Goal: Task Accomplishment & Management: Complete application form

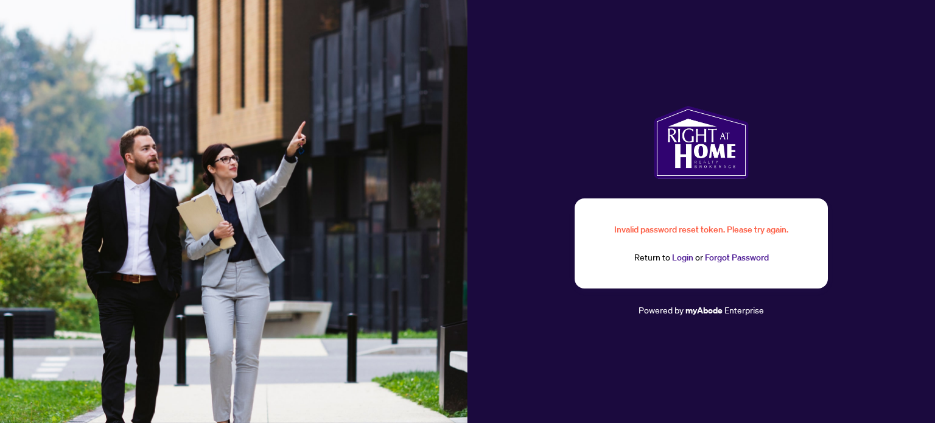
click at [681, 259] on link "Login" at bounding box center [682, 257] width 21 height 11
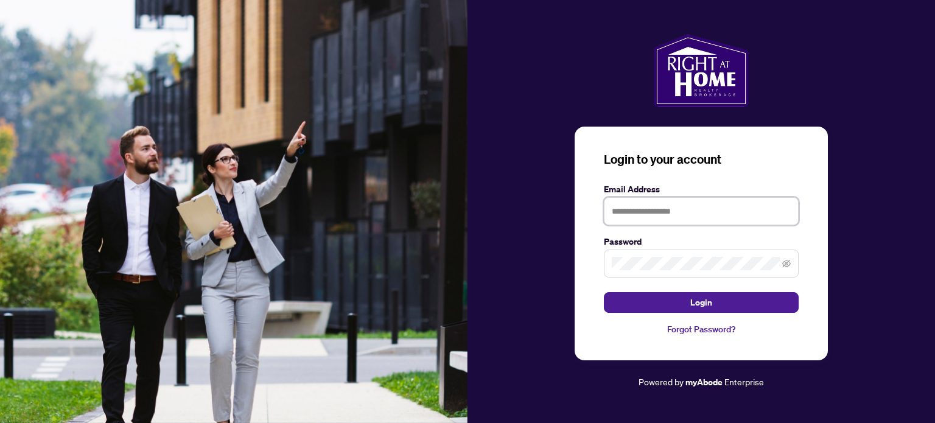
type input "**********"
drag, startPoint x: 708, startPoint y: 302, endPoint x: 787, endPoint y: 265, distance: 86.6
click at [860, 291] on div "**********" at bounding box center [700, 211] width 467 height 355
click at [787, 265] on icon "eye-invisible" at bounding box center [786, 263] width 9 height 9
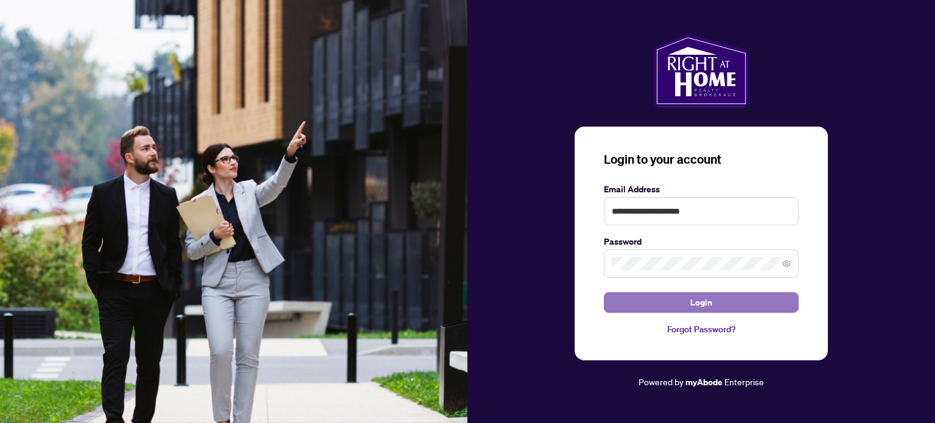
click at [723, 304] on button "Login" at bounding box center [701, 302] width 195 height 21
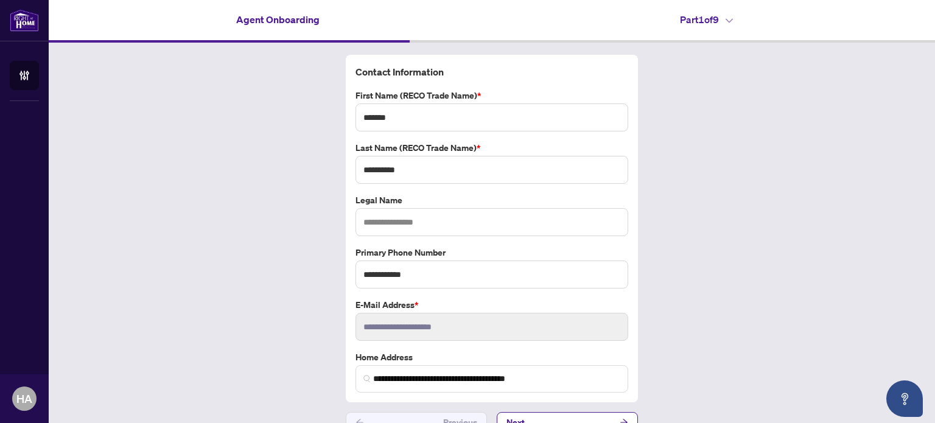
scroll to position [19, 0]
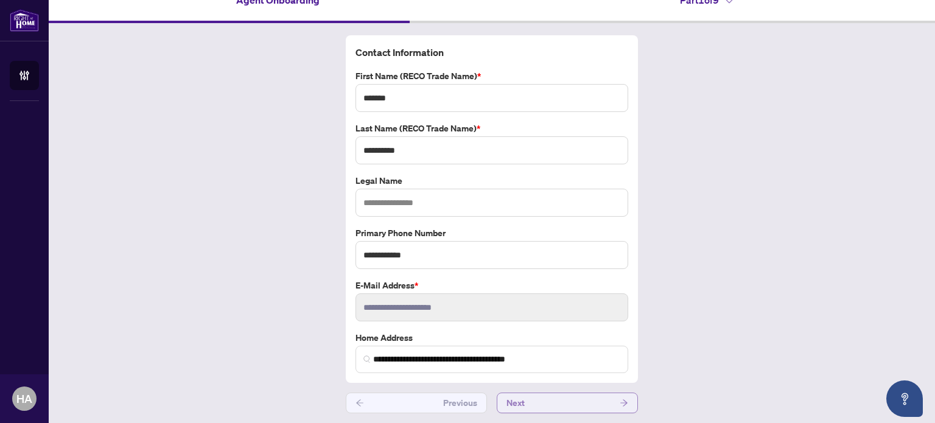
click at [620, 400] on icon "arrow-right" at bounding box center [623, 402] width 7 height 7
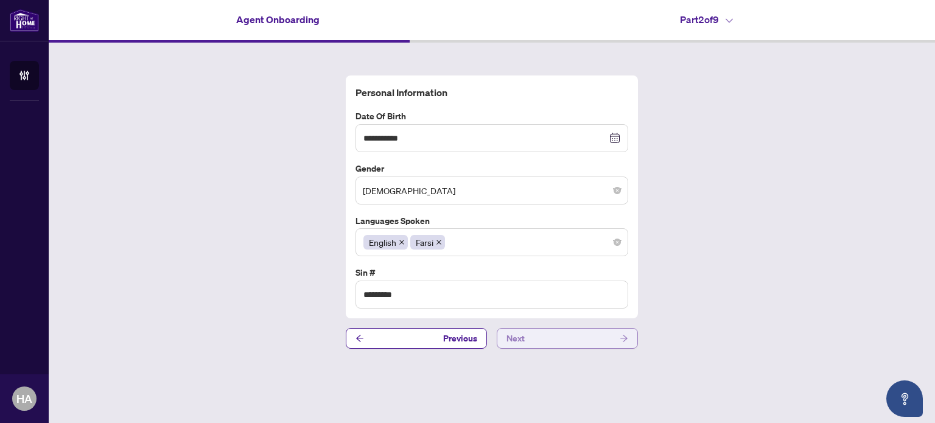
click at [608, 341] on button "Next" at bounding box center [566, 338] width 141 height 21
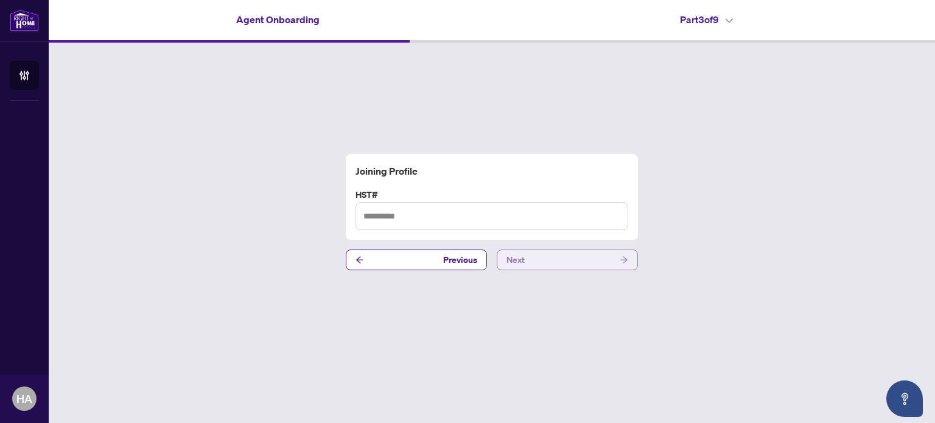
click at [556, 262] on button "Next" at bounding box center [566, 259] width 141 height 21
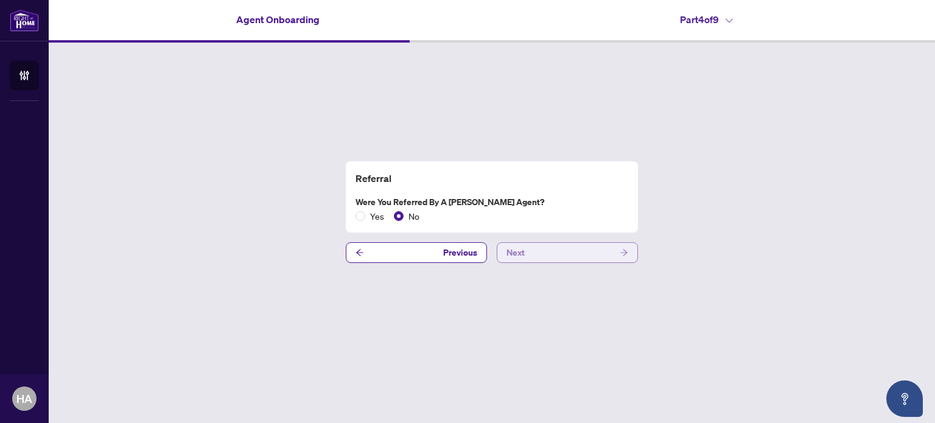
click at [526, 252] on button "Next" at bounding box center [566, 252] width 141 height 21
click at [528, 252] on button "Next" at bounding box center [566, 252] width 141 height 21
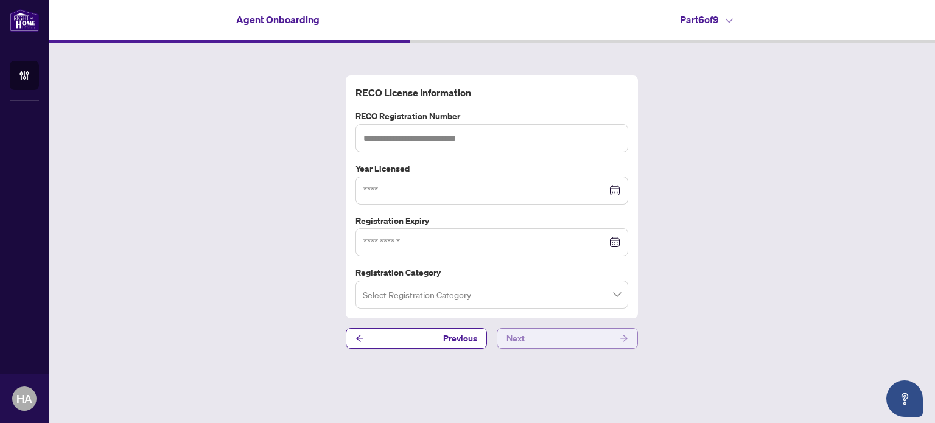
click at [518, 332] on span "Next" at bounding box center [515, 338] width 18 height 19
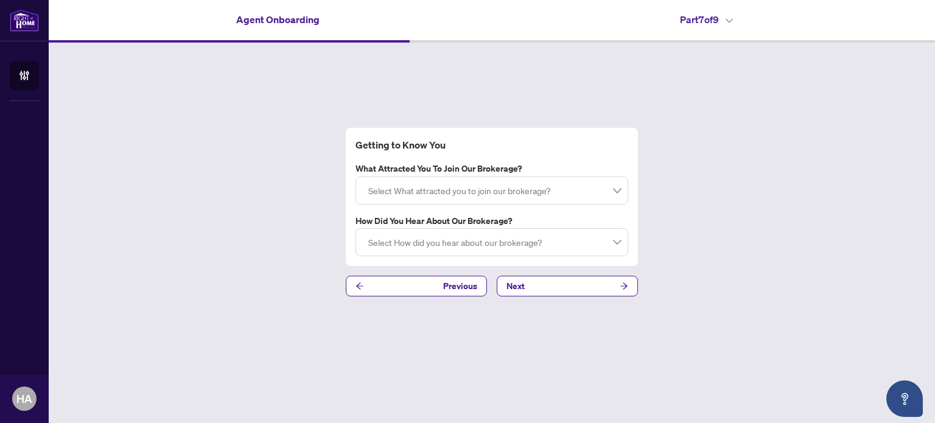
click at [615, 195] on div at bounding box center [491, 190] width 257 height 22
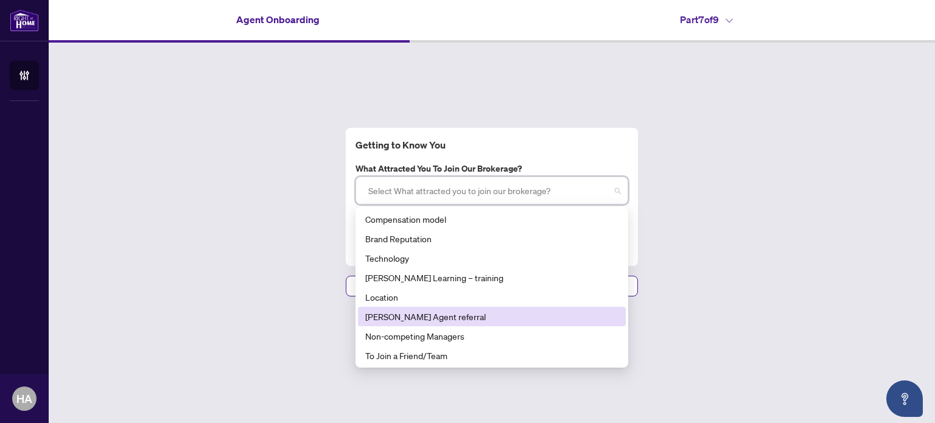
click at [701, 301] on div "Getting to Know You What attracted you to join our brokerage? Select What attra…" at bounding box center [492, 212] width 886 height 339
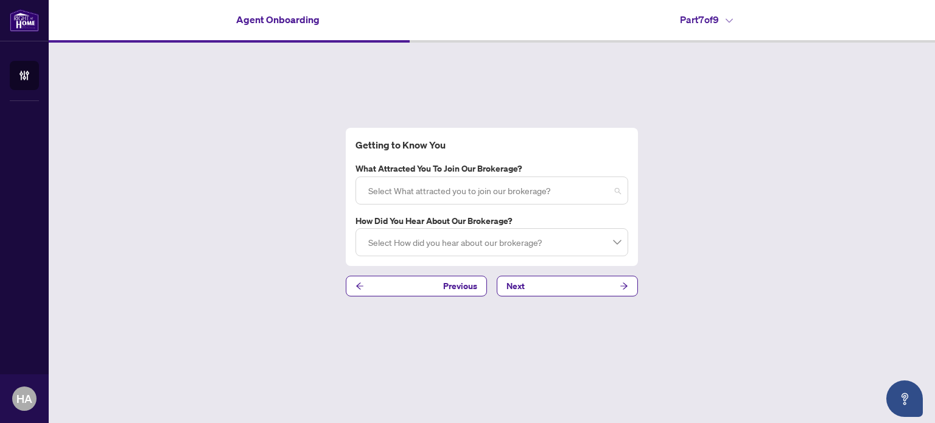
click at [615, 188] on div at bounding box center [491, 190] width 257 height 22
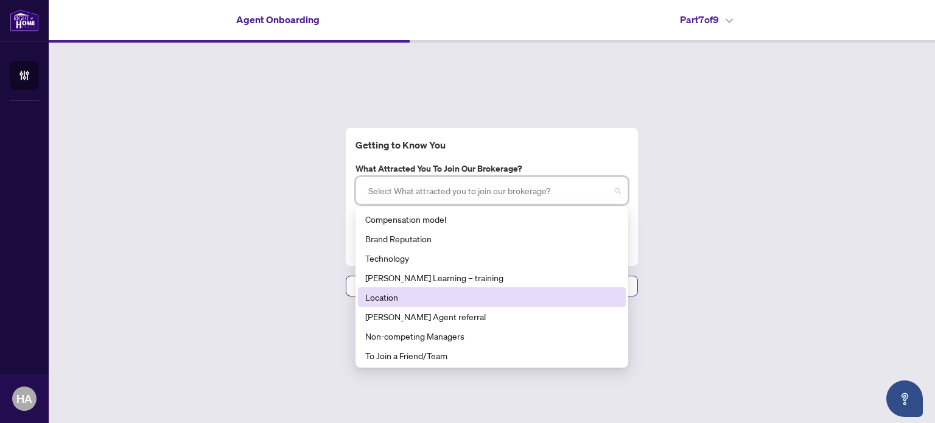
click at [403, 299] on div "Location" at bounding box center [491, 296] width 253 height 13
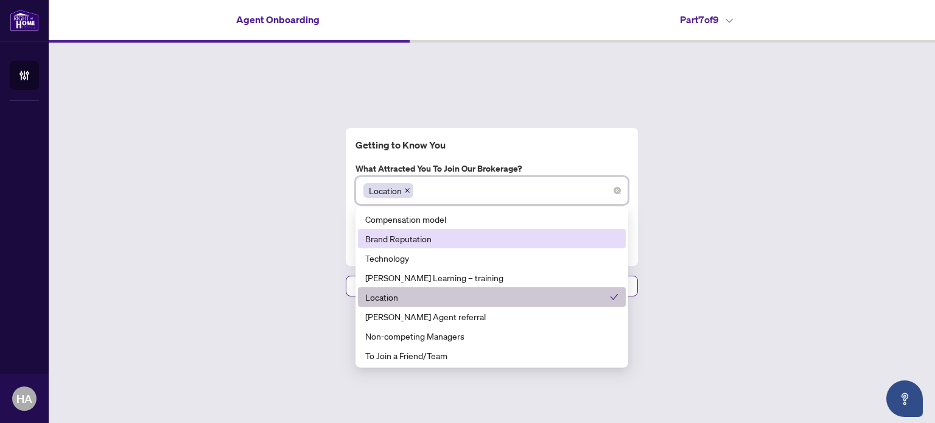
click at [698, 302] on div "Getting to Know You What attracted you to join our brokerage? Location 763 764 …" at bounding box center [492, 212] width 886 height 339
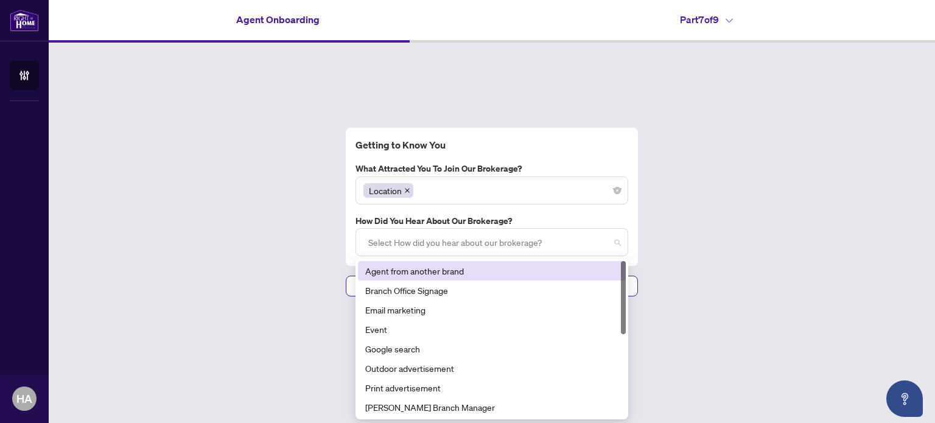
click at [606, 249] on div at bounding box center [491, 242] width 257 height 22
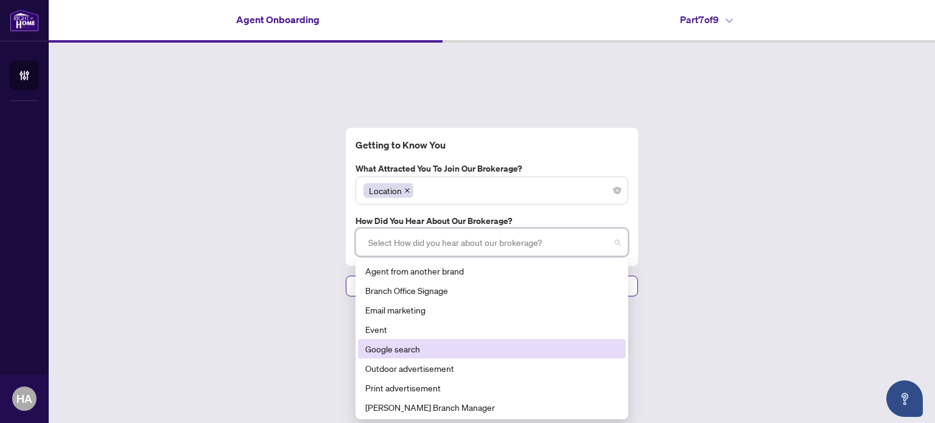
click at [445, 347] on div "Google search" at bounding box center [491, 348] width 253 height 13
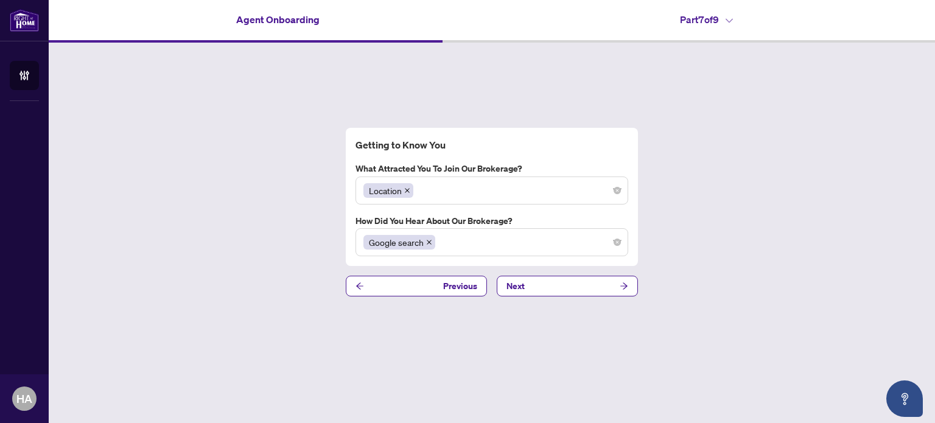
click at [737, 343] on div "Getting to Know You What attracted you to join our brokerage? Location 763 764 …" at bounding box center [492, 212] width 886 height 339
click at [574, 282] on button "Next" at bounding box center [566, 286] width 141 height 21
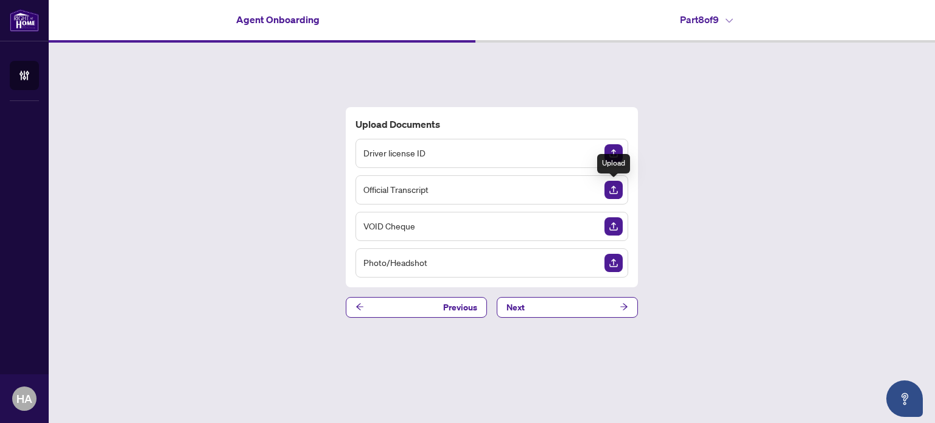
click at [610, 190] on img "Upload Document" at bounding box center [613, 190] width 18 height 18
click at [613, 155] on img "Upload Document" at bounding box center [613, 153] width 18 height 18
click at [610, 223] on img "Upload Document" at bounding box center [613, 226] width 18 height 18
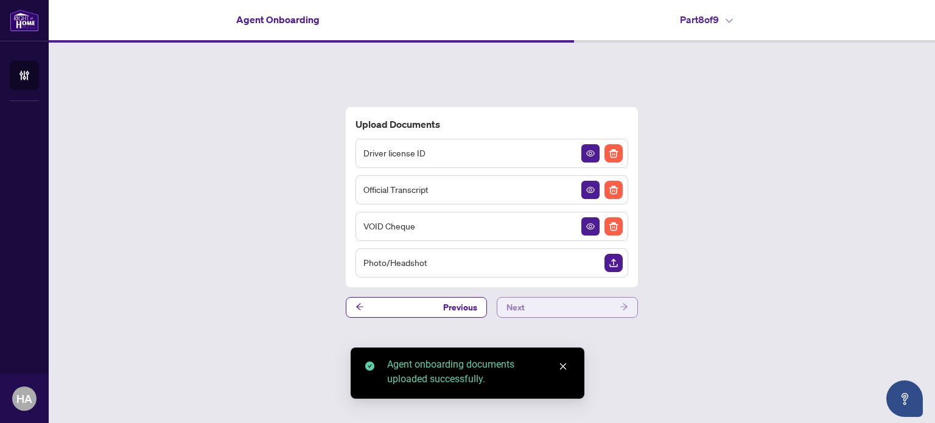
click at [535, 305] on button "Next" at bounding box center [566, 307] width 141 height 21
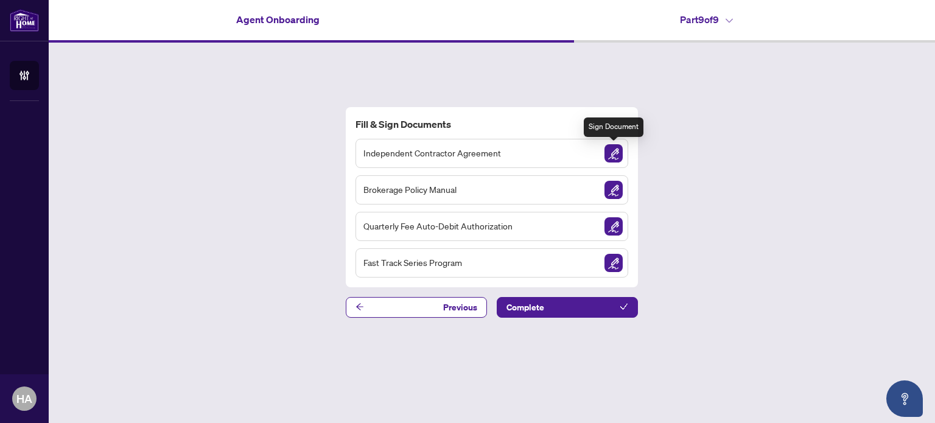
click at [616, 152] on img "Sign Document" at bounding box center [613, 153] width 18 height 18
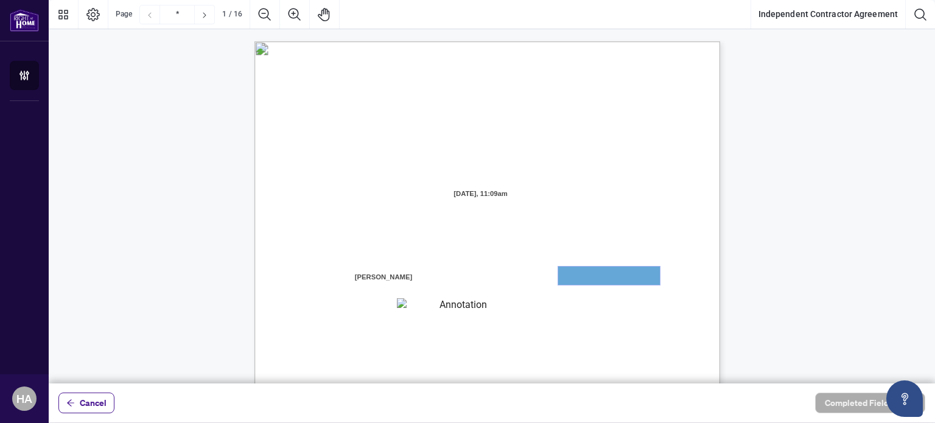
click at [599, 277] on textarea "01JXFR56RBW9B4NE74B50HY96A" at bounding box center [609, 275] width 102 height 18
click at [590, 274] on textarea "01JXFR56RBW9B4NE74B50HY96A" at bounding box center [609, 275] width 102 height 18
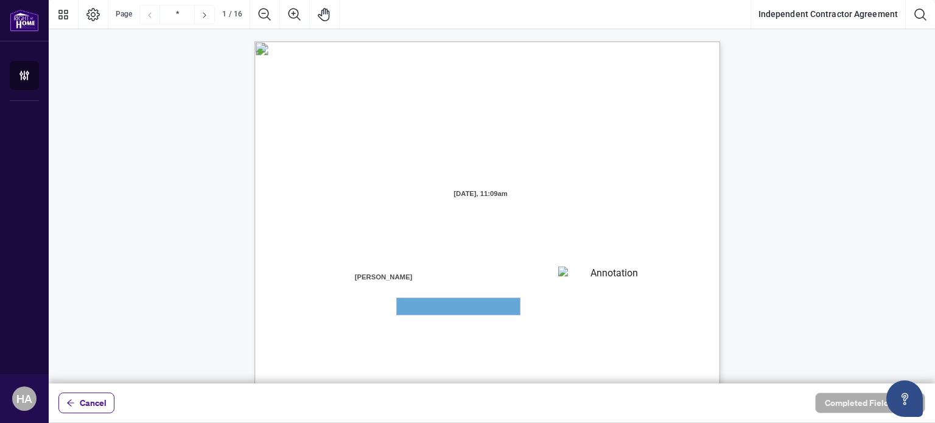
click at [489, 305] on textarea "01JXFR5G7WY784SRRAXFKCWCJR" at bounding box center [458, 306] width 123 height 16
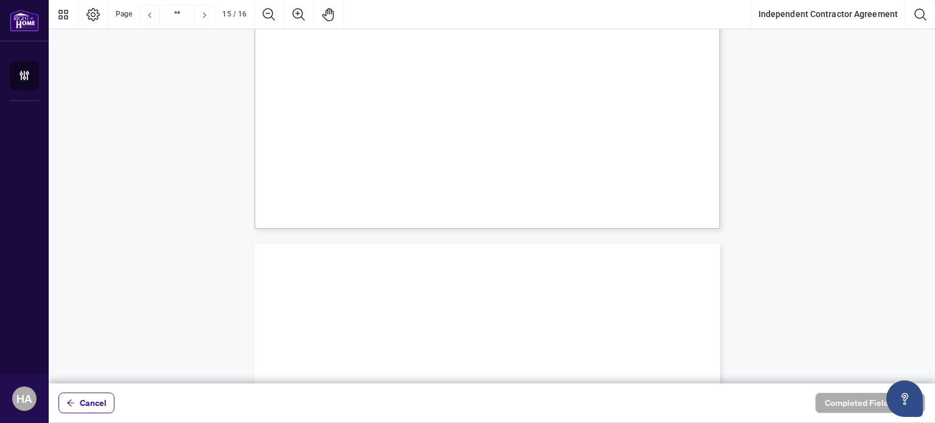
scroll to position [9535, 0]
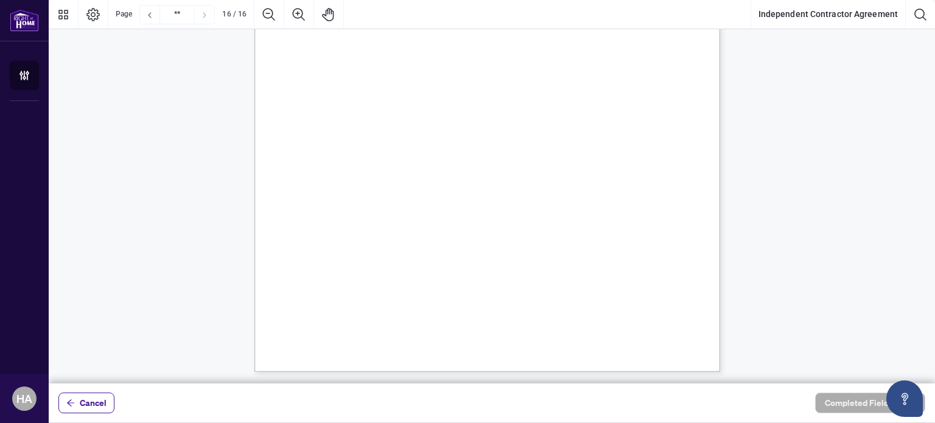
click at [330, 109] on span "Name:" at bounding box center [320, 107] width 21 height 11
click at [330, 111] on span "Name:" at bounding box center [320, 107] width 21 height 11
click at [384, 85] on span "Broker of Record" at bounding box center [367, 84] width 60 height 12
drag, startPoint x: 384, startPoint y: 85, endPoint x: 421, endPoint y: 86, distance: 37.1
click at [397, 86] on span "Broker of Record" at bounding box center [367, 84] width 60 height 12
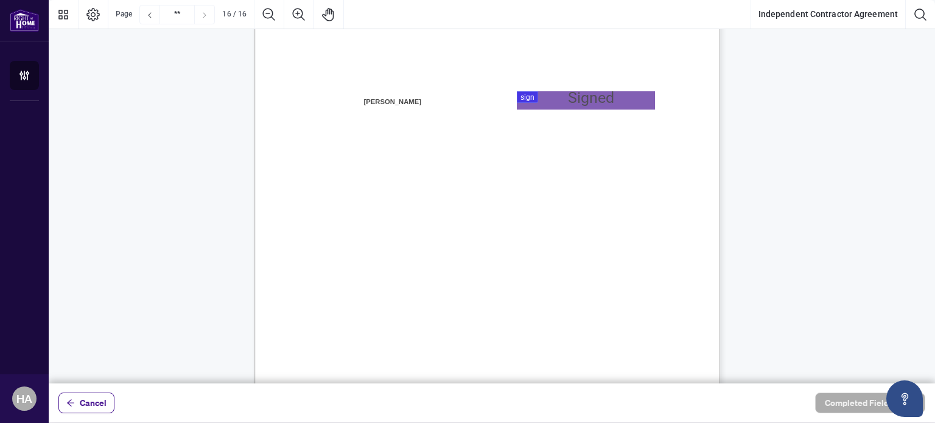
scroll to position [9379, 0]
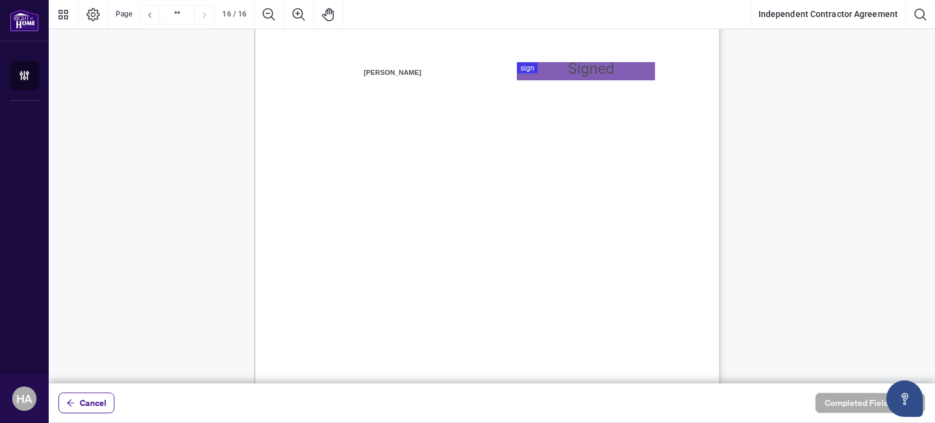
click at [560, 73] on div at bounding box center [492, 191] width 886 height 383
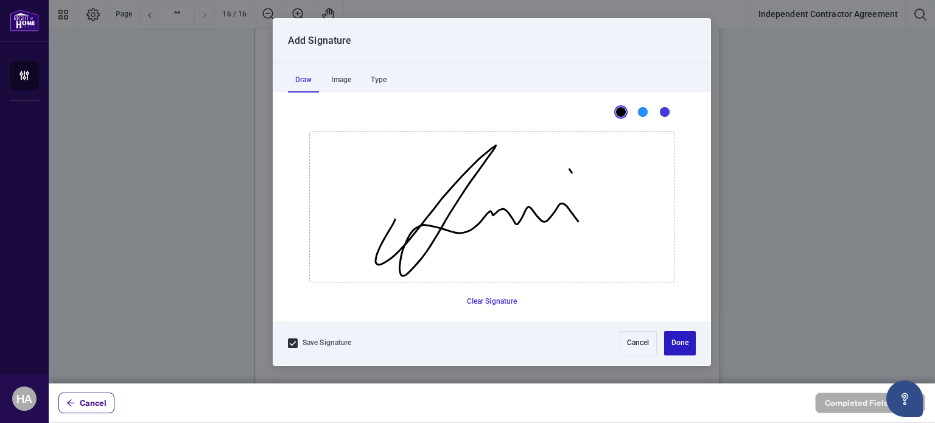
drag, startPoint x: 679, startPoint y: 336, endPoint x: 692, endPoint y: 340, distance: 13.3
click at [692, 340] on button "Done" at bounding box center [680, 343] width 32 height 24
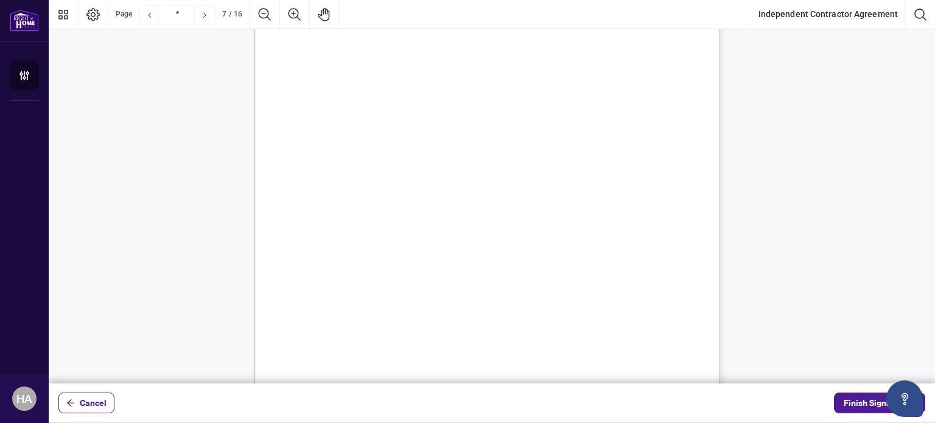
scroll to position [1702, 0]
type input "*"
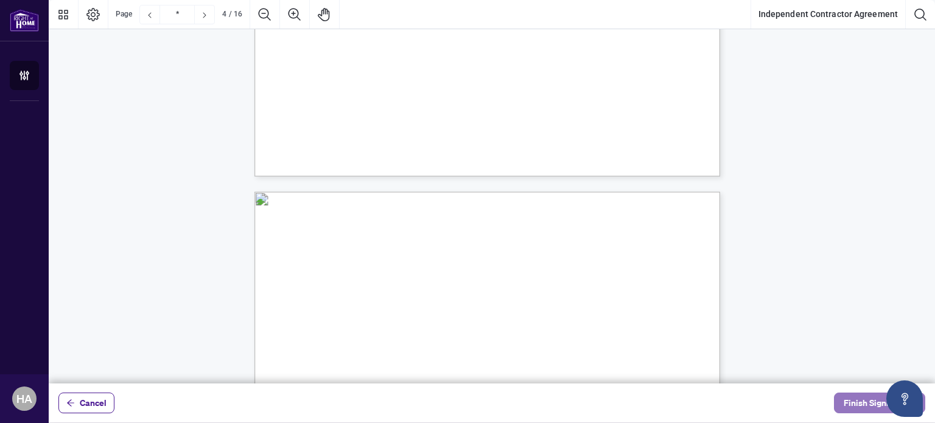
click at [867, 397] on span "Finish Signing" at bounding box center [870, 402] width 55 height 19
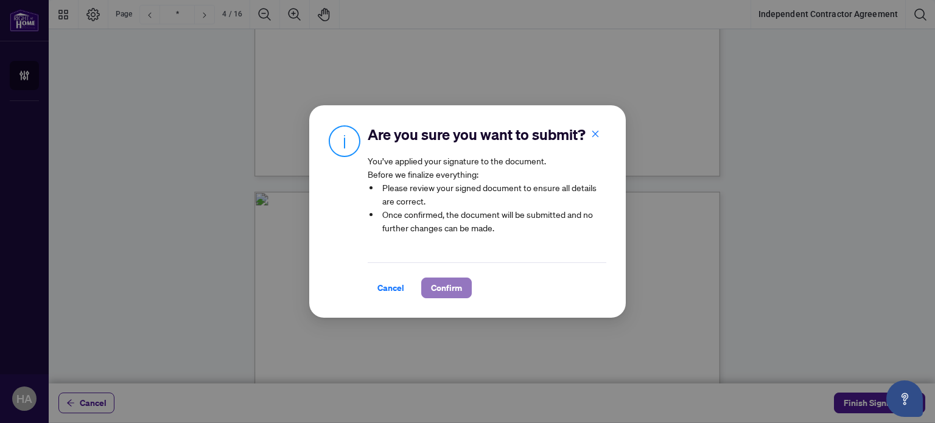
click at [431, 294] on span "Confirm" at bounding box center [446, 287] width 31 height 19
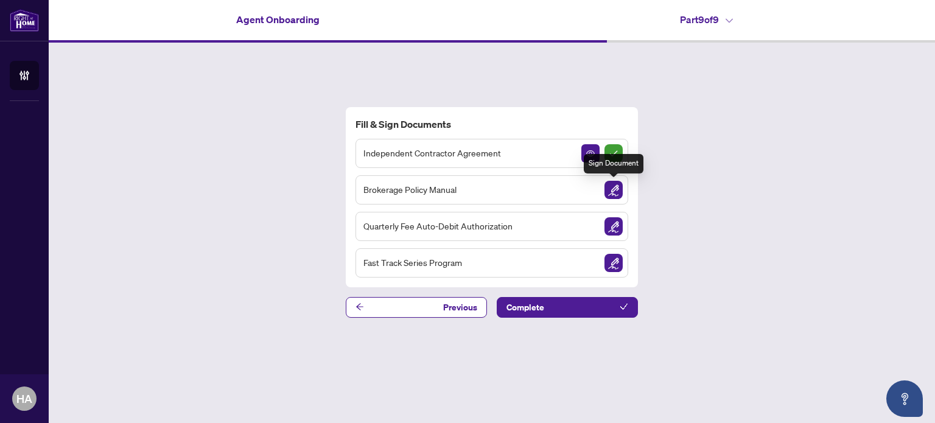
click at [616, 190] on img "Sign Document" at bounding box center [613, 190] width 18 height 18
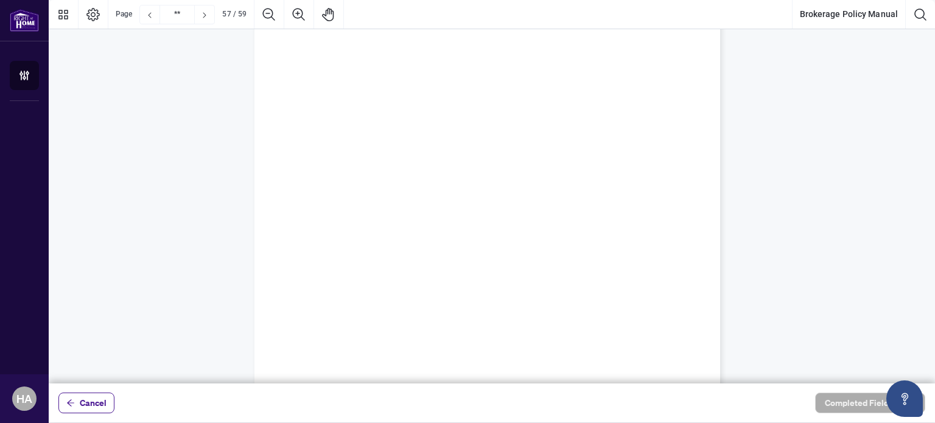
type input "**"
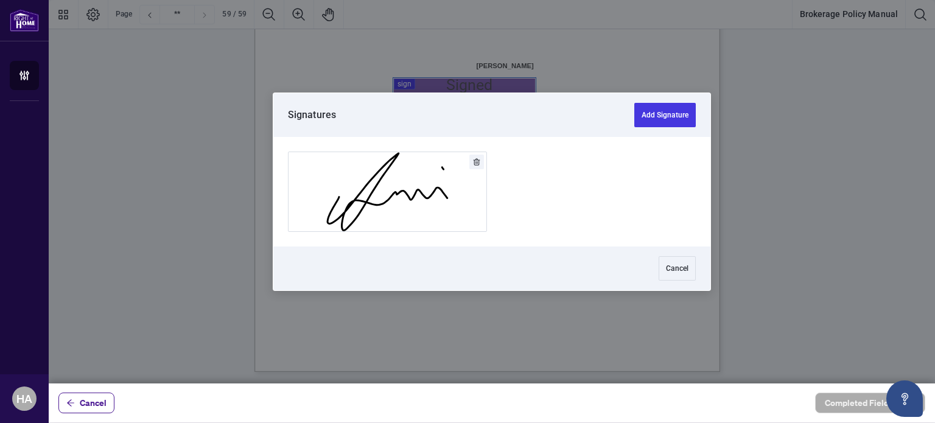
click at [416, 88] on div at bounding box center [492, 191] width 886 height 383
click at [667, 119] on button "Add Signature" at bounding box center [664, 115] width 61 height 24
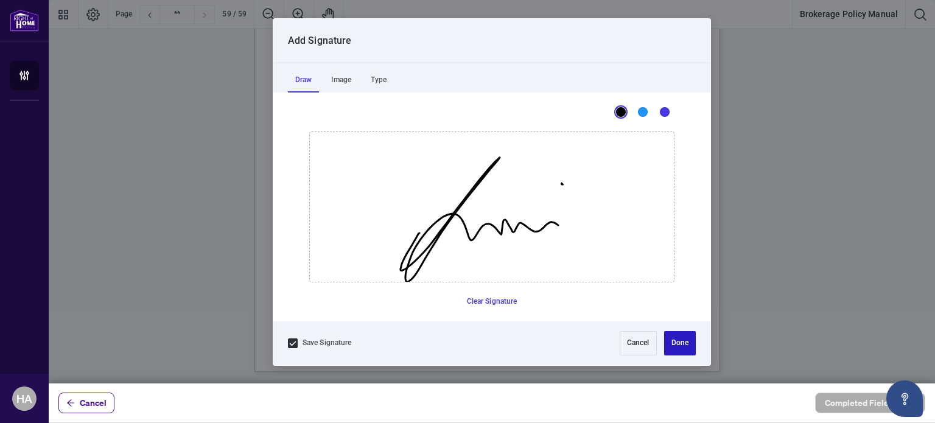
click at [684, 344] on button "Done" at bounding box center [680, 343] width 32 height 24
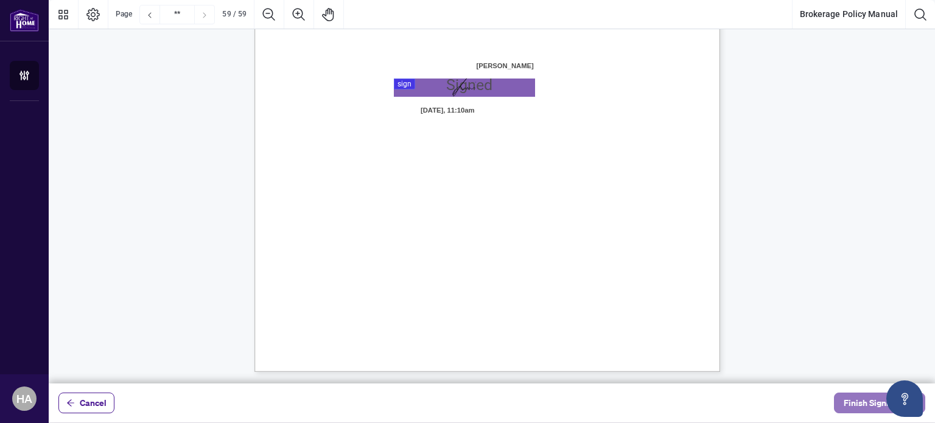
click at [863, 399] on span "Finish Signing" at bounding box center [870, 402] width 55 height 19
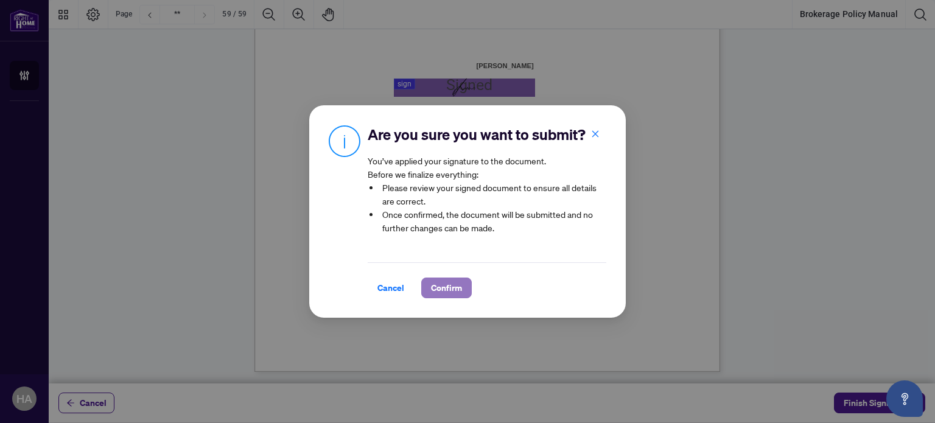
click at [433, 293] on span "Confirm" at bounding box center [446, 287] width 31 height 19
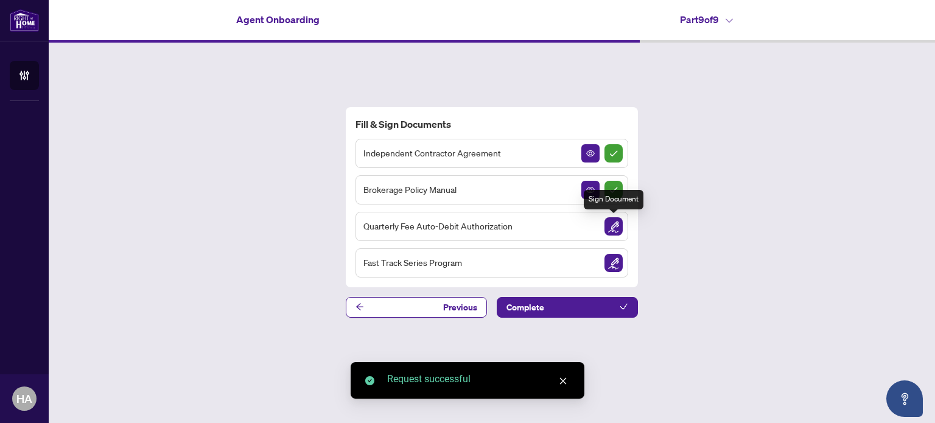
click at [616, 223] on img "Sign Document" at bounding box center [613, 226] width 18 height 18
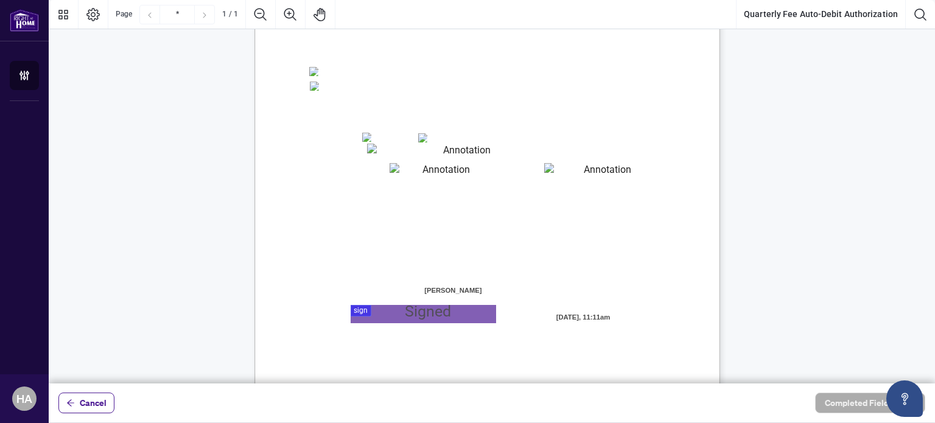
scroll to position [273, 0]
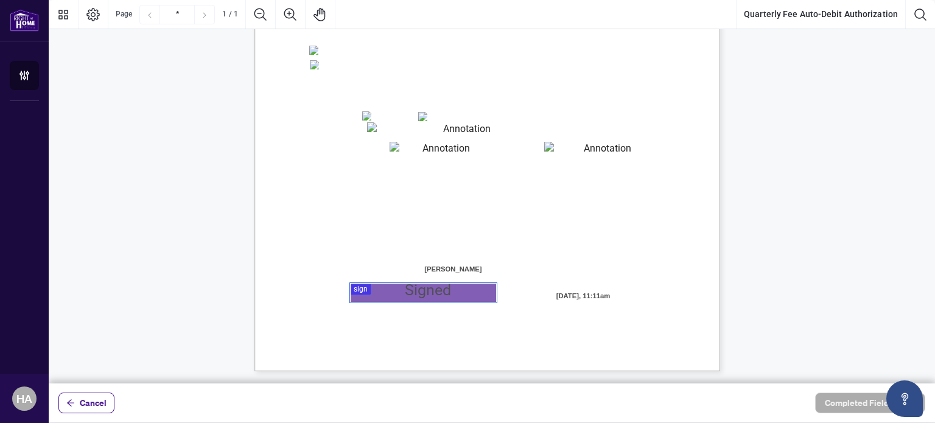
click at [358, 286] on div at bounding box center [492, 191] width 886 height 383
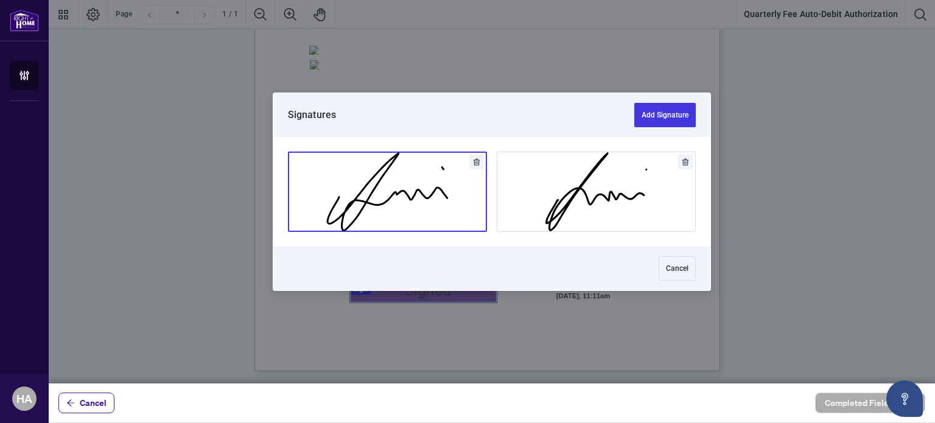
click at [368, 211] on button "Add Signature" at bounding box center [387, 191] width 198 height 79
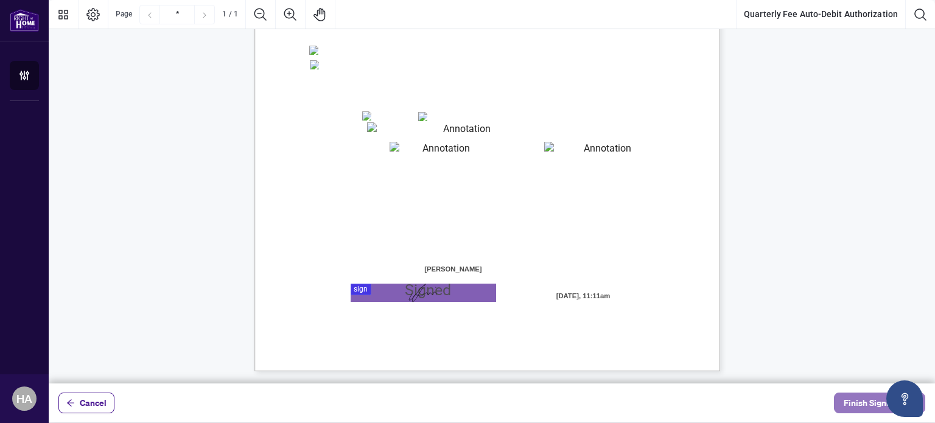
click at [864, 400] on span "Finish Signing" at bounding box center [870, 402] width 55 height 19
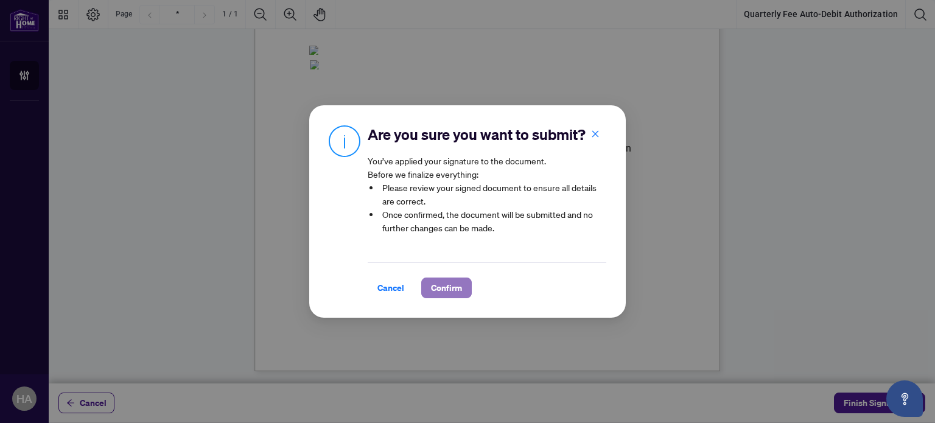
click at [450, 296] on span "Confirm" at bounding box center [446, 287] width 31 height 19
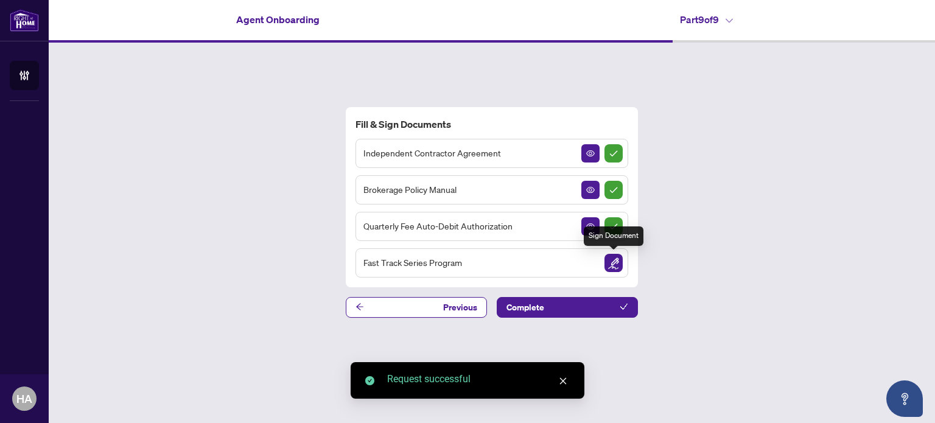
click at [613, 265] on img "Sign Document" at bounding box center [613, 263] width 18 height 18
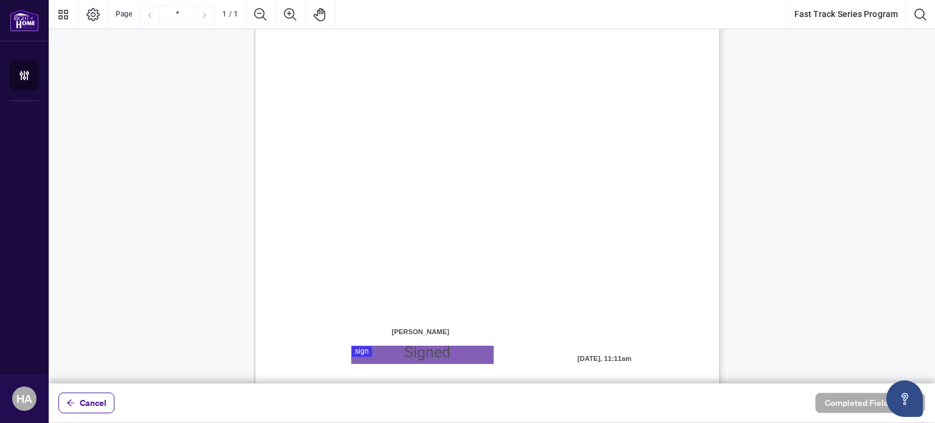
scroll to position [273, 0]
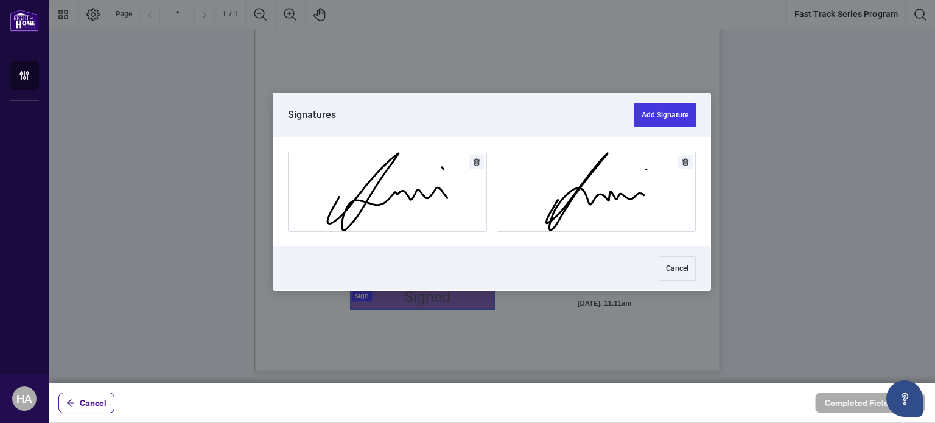
click at [359, 303] on div at bounding box center [492, 191] width 886 height 383
click at [686, 164] on icon "Delete" at bounding box center [684, 161] width 7 height 7
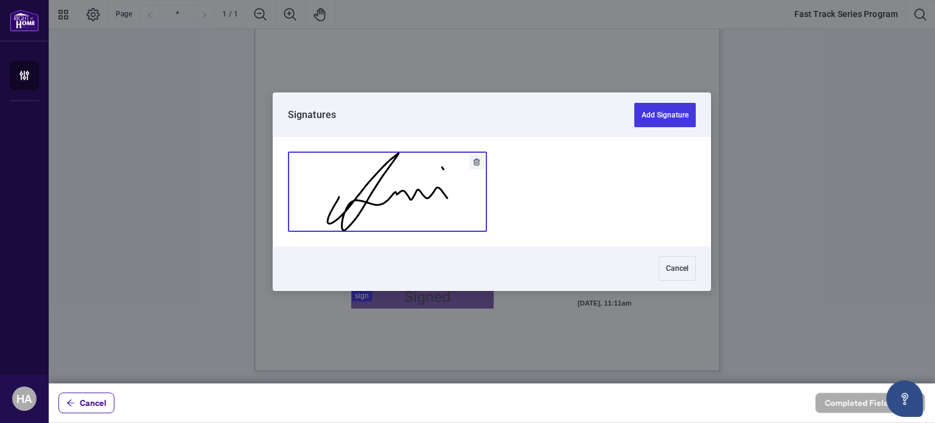
click at [418, 172] on button "Add Signature" at bounding box center [387, 191] width 198 height 79
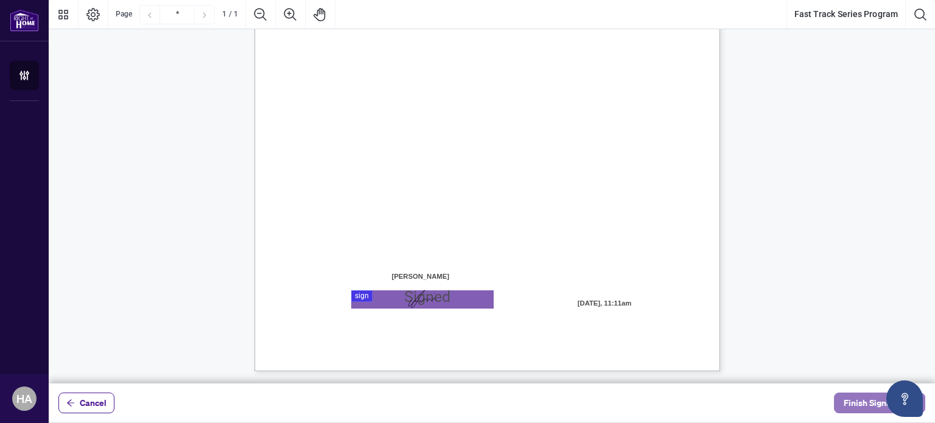
click at [864, 403] on span "Finish Signing" at bounding box center [870, 402] width 55 height 19
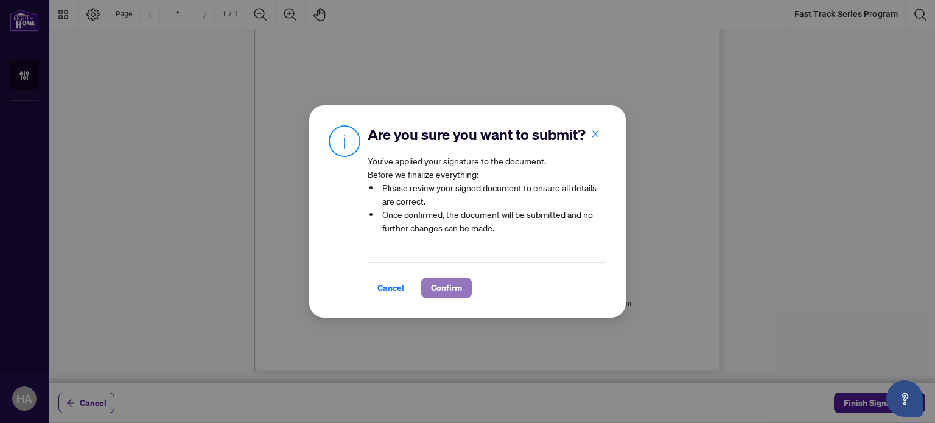
click at [434, 294] on span "Confirm" at bounding box center [446, 287] width 31 height 19
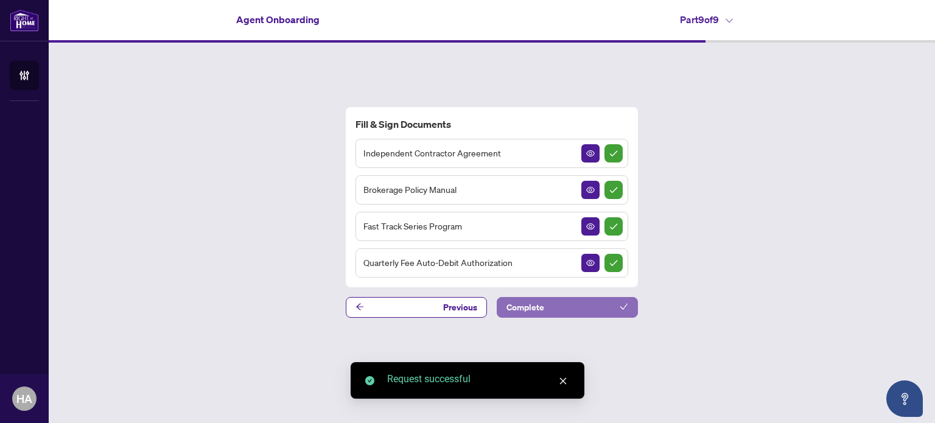
click at [521, 305] on span "Complete" at bounding box center [525, 307] width 38 height 19
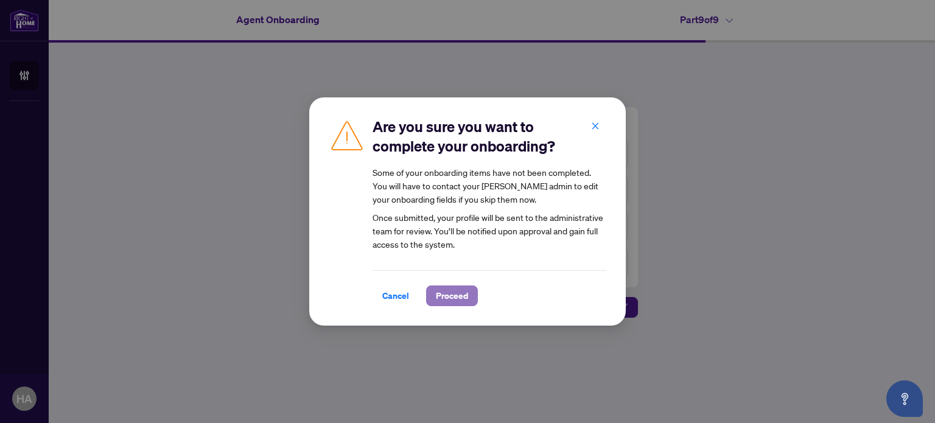
click at [450, 294] on span "Proceed" at bounding box center [452, 295] width 32 height 19
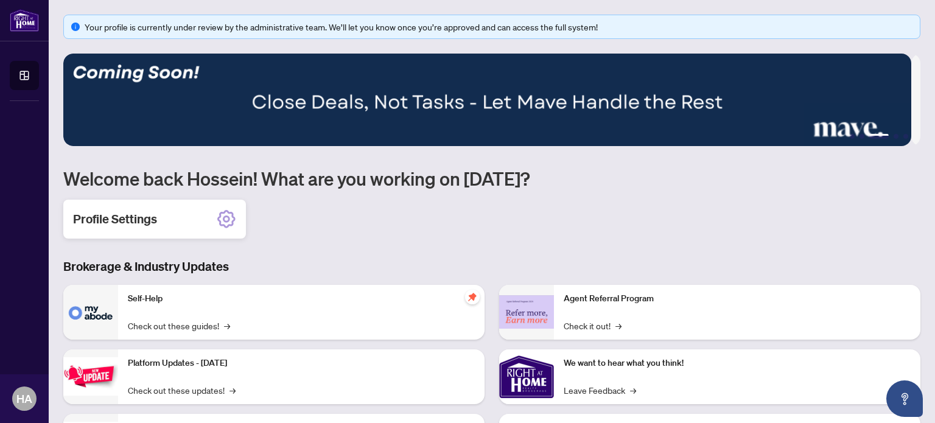
click at [197, 229] on div "Profile Settings" at bounding box center [154, 219] width 183 height 39
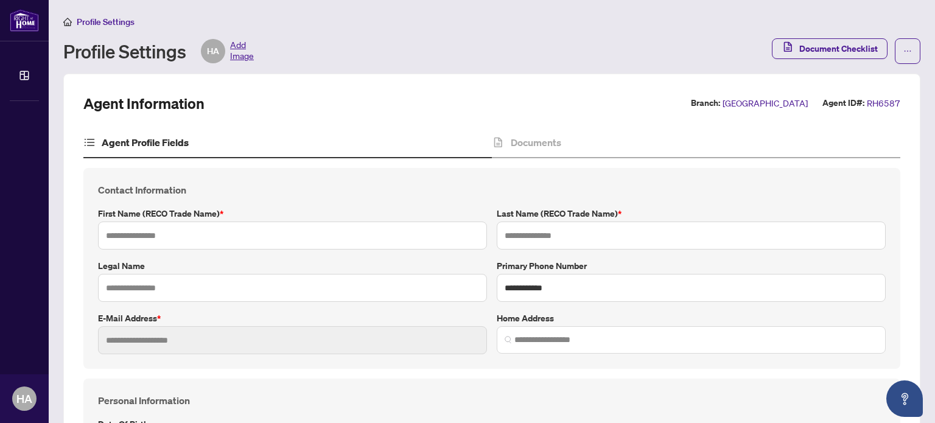
type input "*******"
type input "**********"
type input "*********"
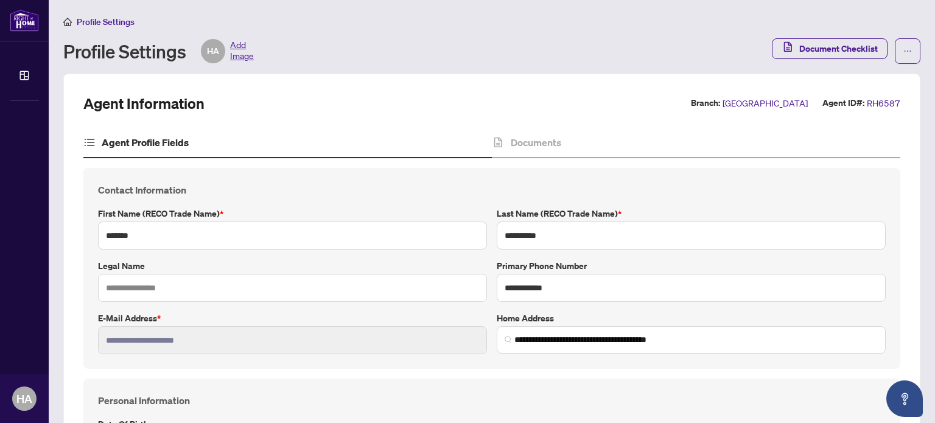
type input "**********"
click at [510, 145] on h4 "Documents" at bounding box center [535, 142] width 50 height 15
